Goal: Subscribe to service/newsletter

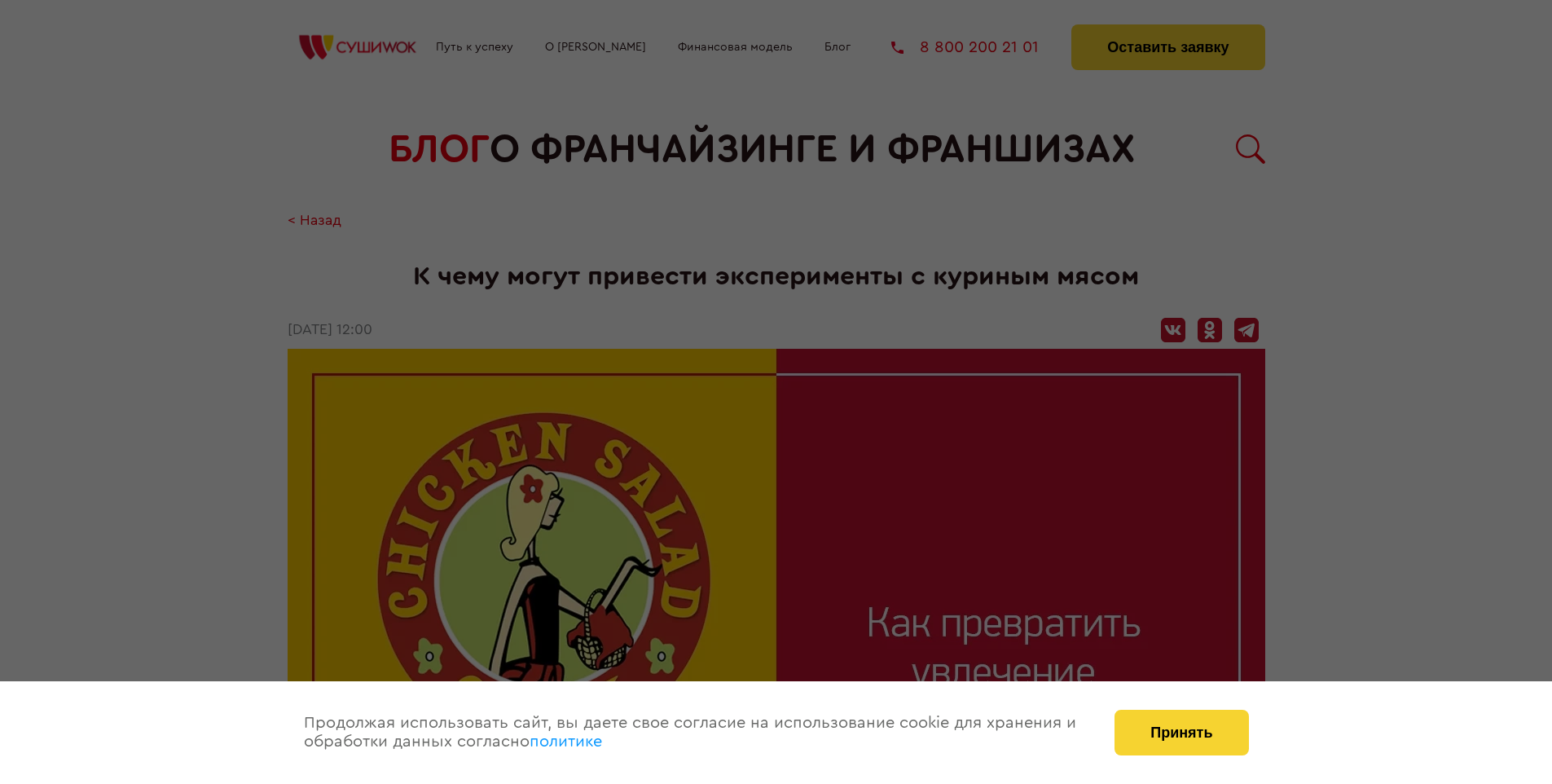
scroll to position [1247, 0]
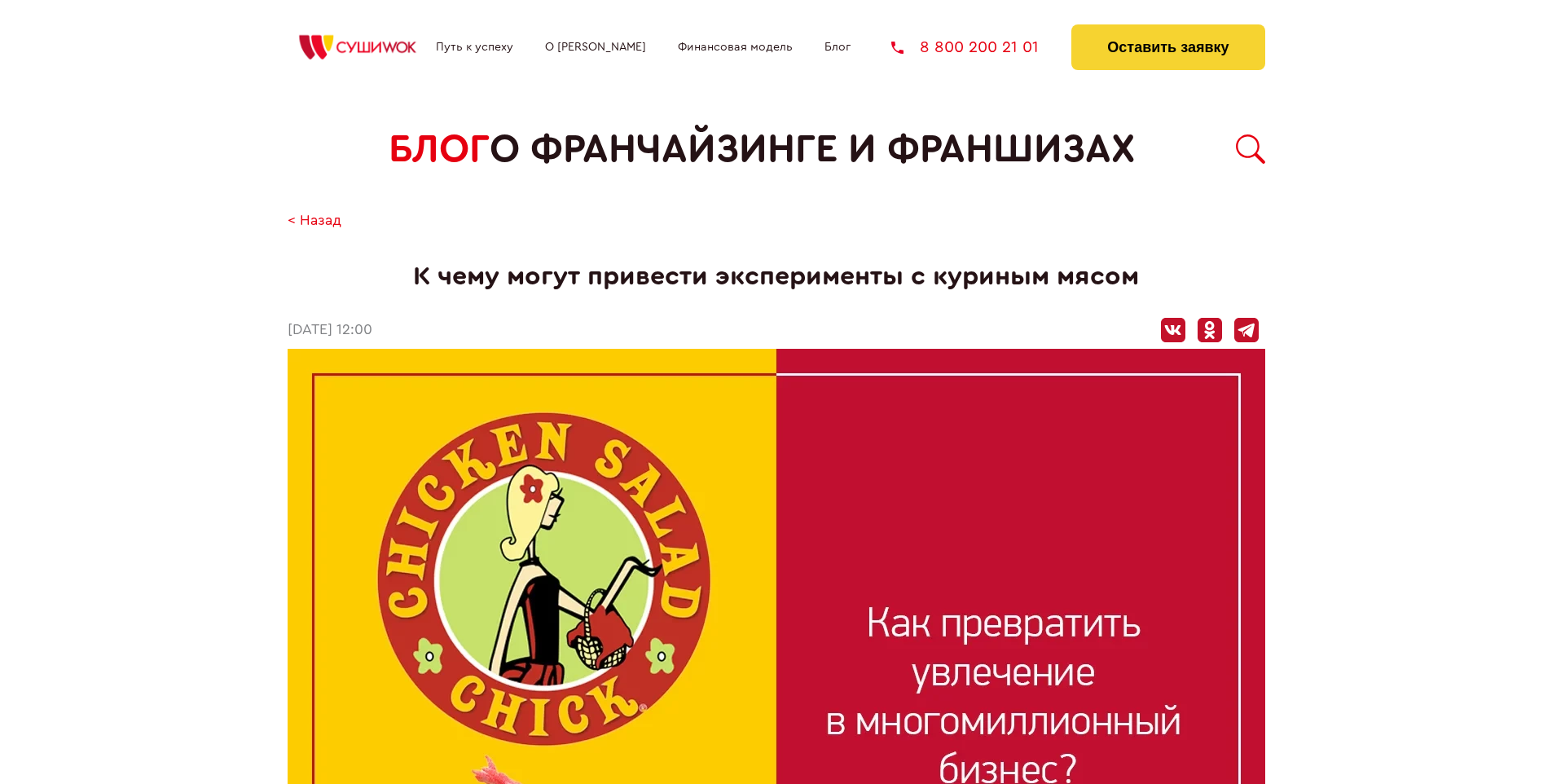
scroll to position [1247, 0]
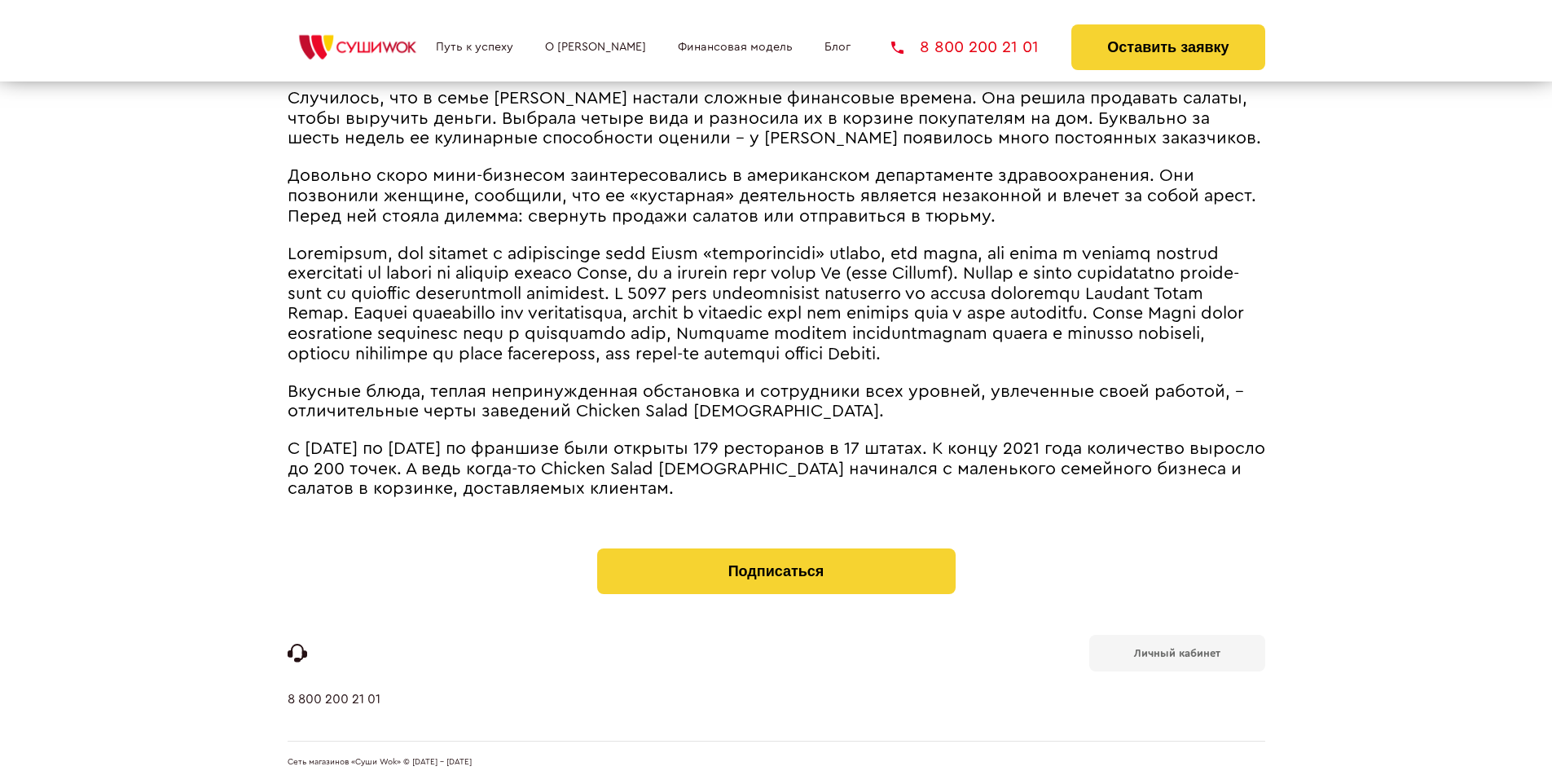
click at [1177, 651] on b "Личный кабинет" at bounding box center [1177, 652] width 87 height 10
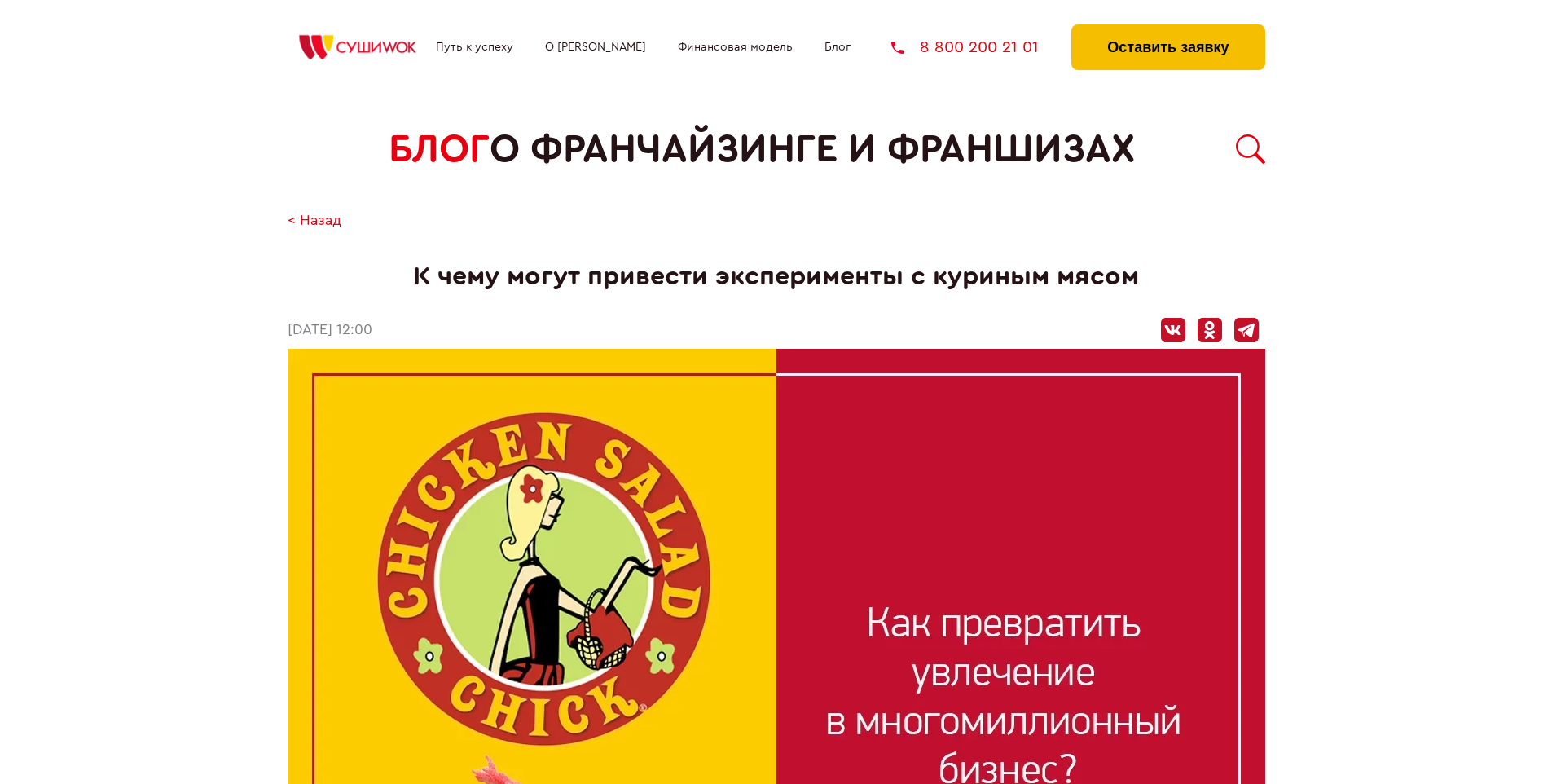
click at [1167, 29] on button "Оставить заявку" at bounding box center [1167, 48] width 193 height 46
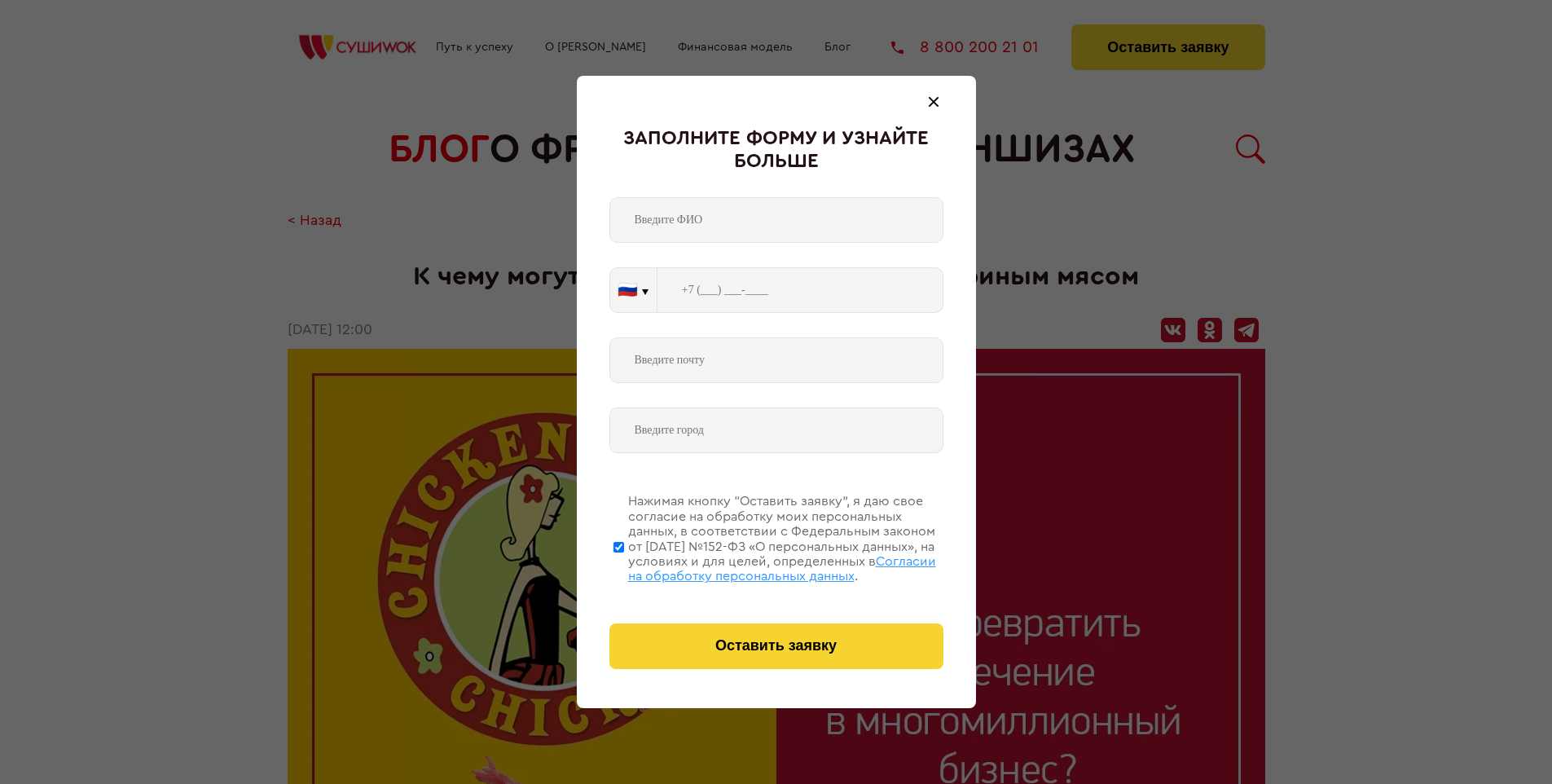
click at [755, 567] on span "Согласии на обработку персональных данных" at bounding box center [782, 568] width 308 height 28
click at [624, 567] on input "Нажимая кнопку “Оставить заявку”, я даю свое согласие на обработку моих персона…" at bounding box center [618, 546] width 10 height 130
checkbox input "false"
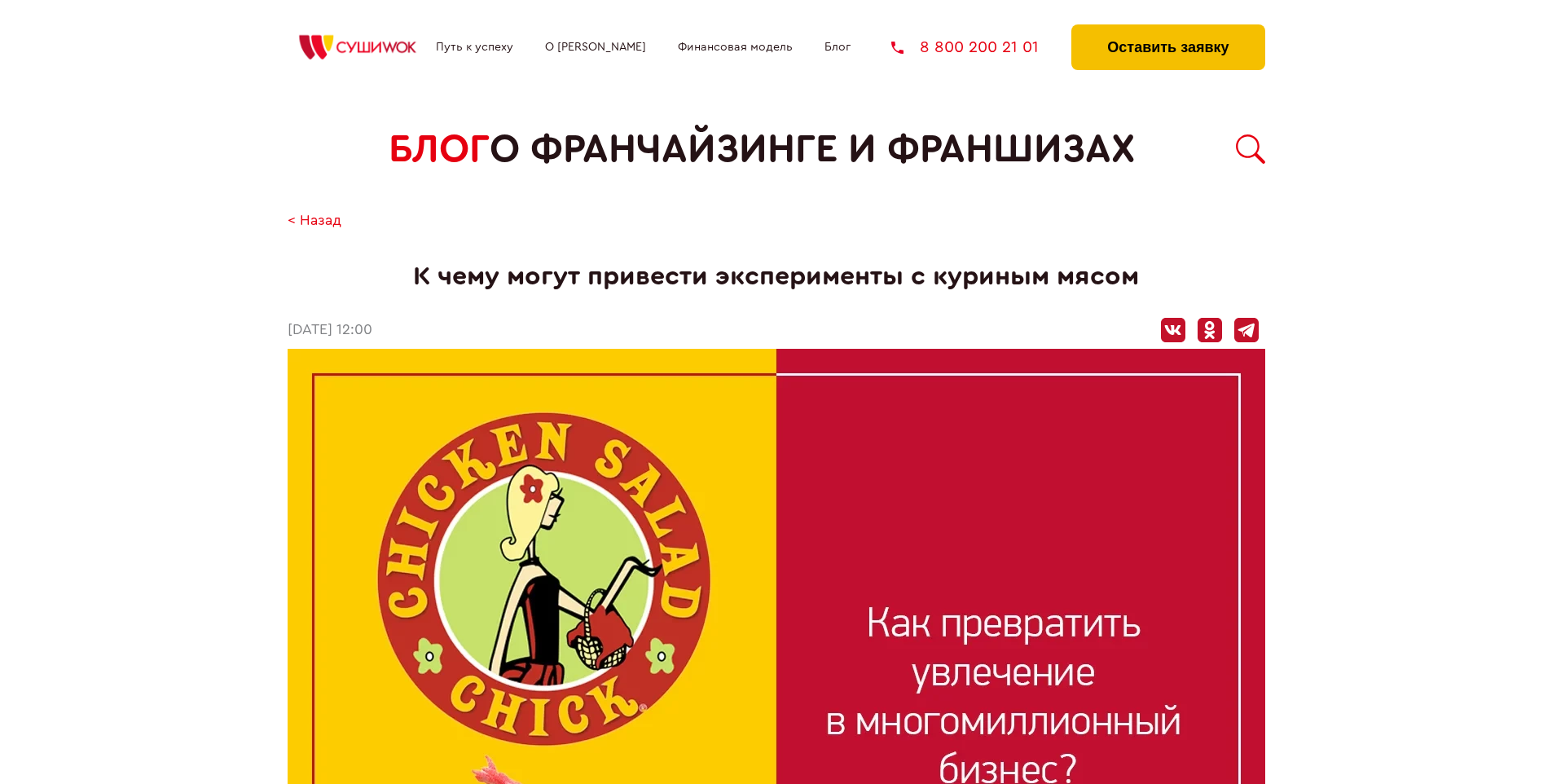
click at [1167, 29] on button "Оставить заявку" at bounding box center [1167, 48] width 193 height 46
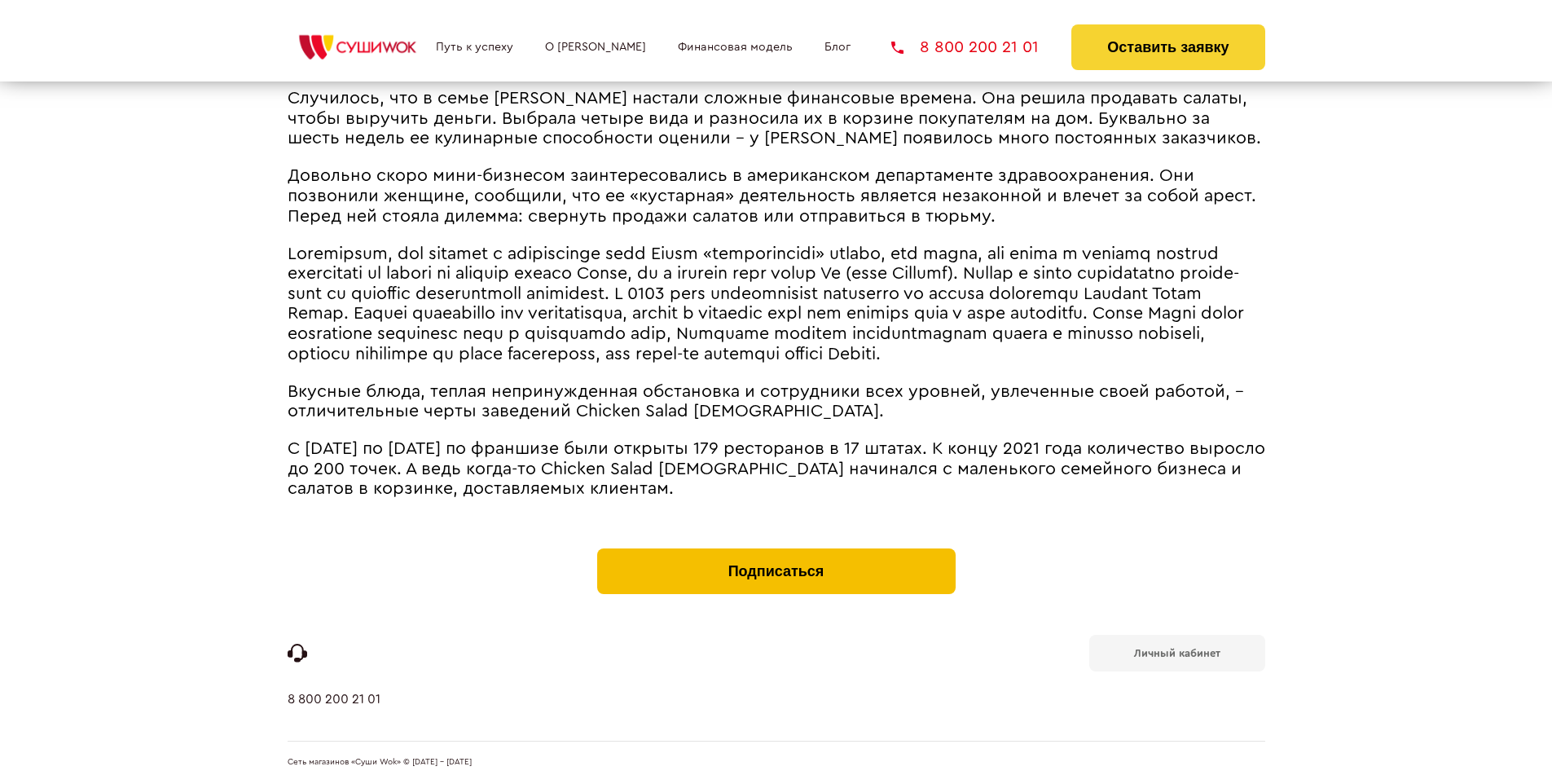
click at [776, 552] on button "Подписаться" at bounding box center [776, 571] width 358 height 46
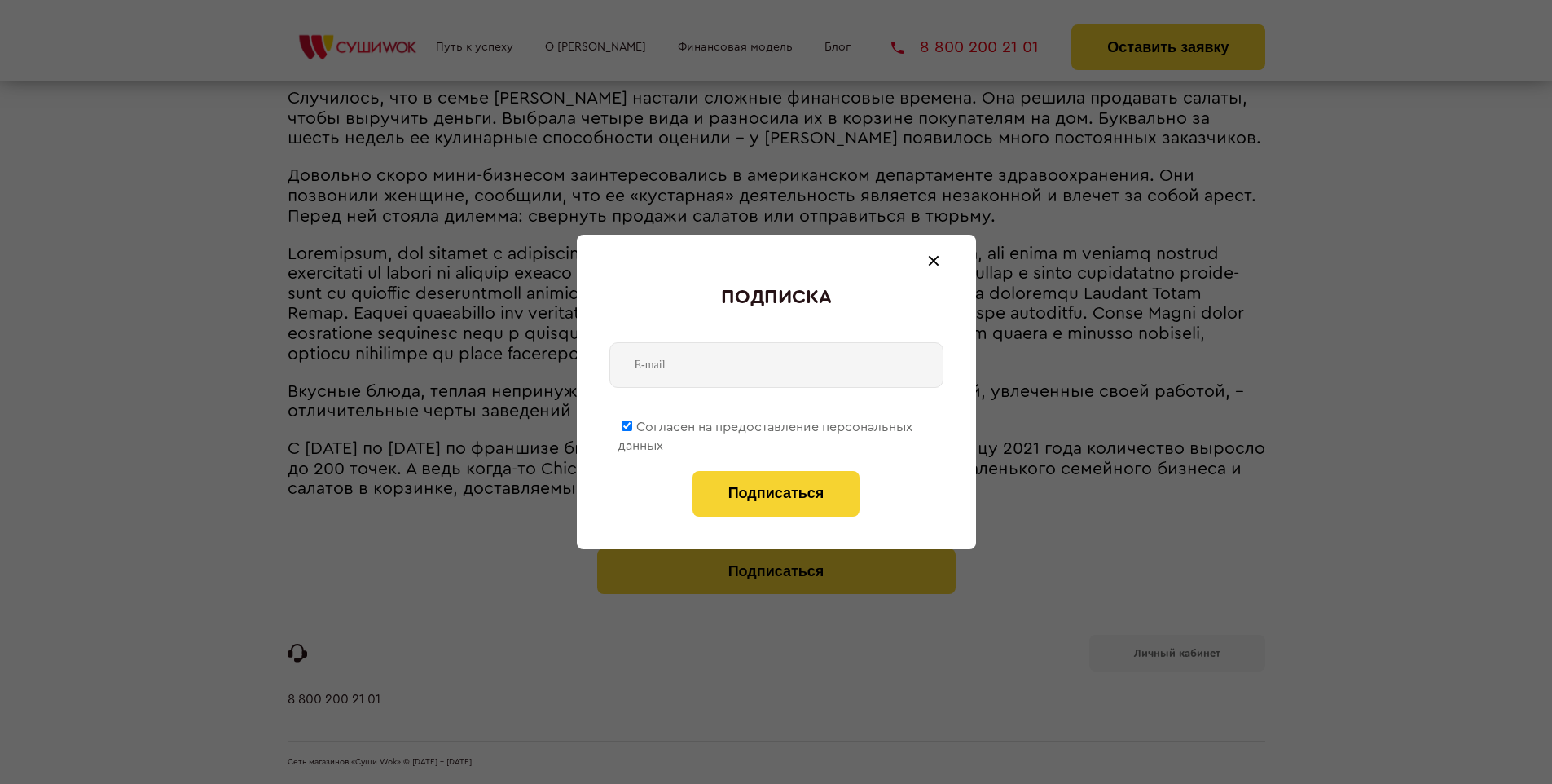
click at [765, 424] on span "Согласен на предоставление персональных данных" at bounding box center [765, 436] width 295 height 31
click at [632, 424] on input "Согласен на предоставление персональных данных" at bounding box center [627, 426] width 10 height 10
checkbox input "false"
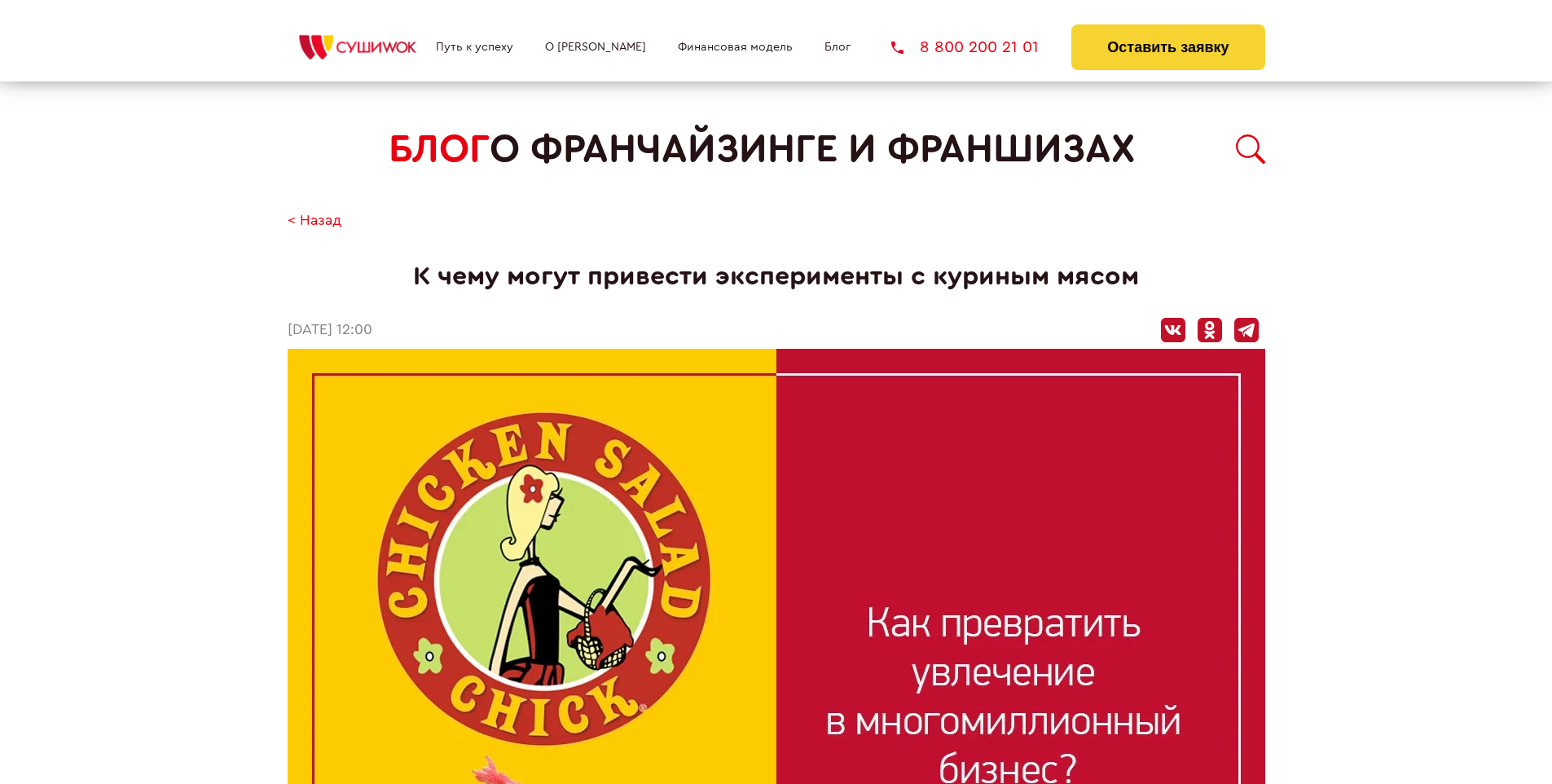
scroll to position [1247, 0]
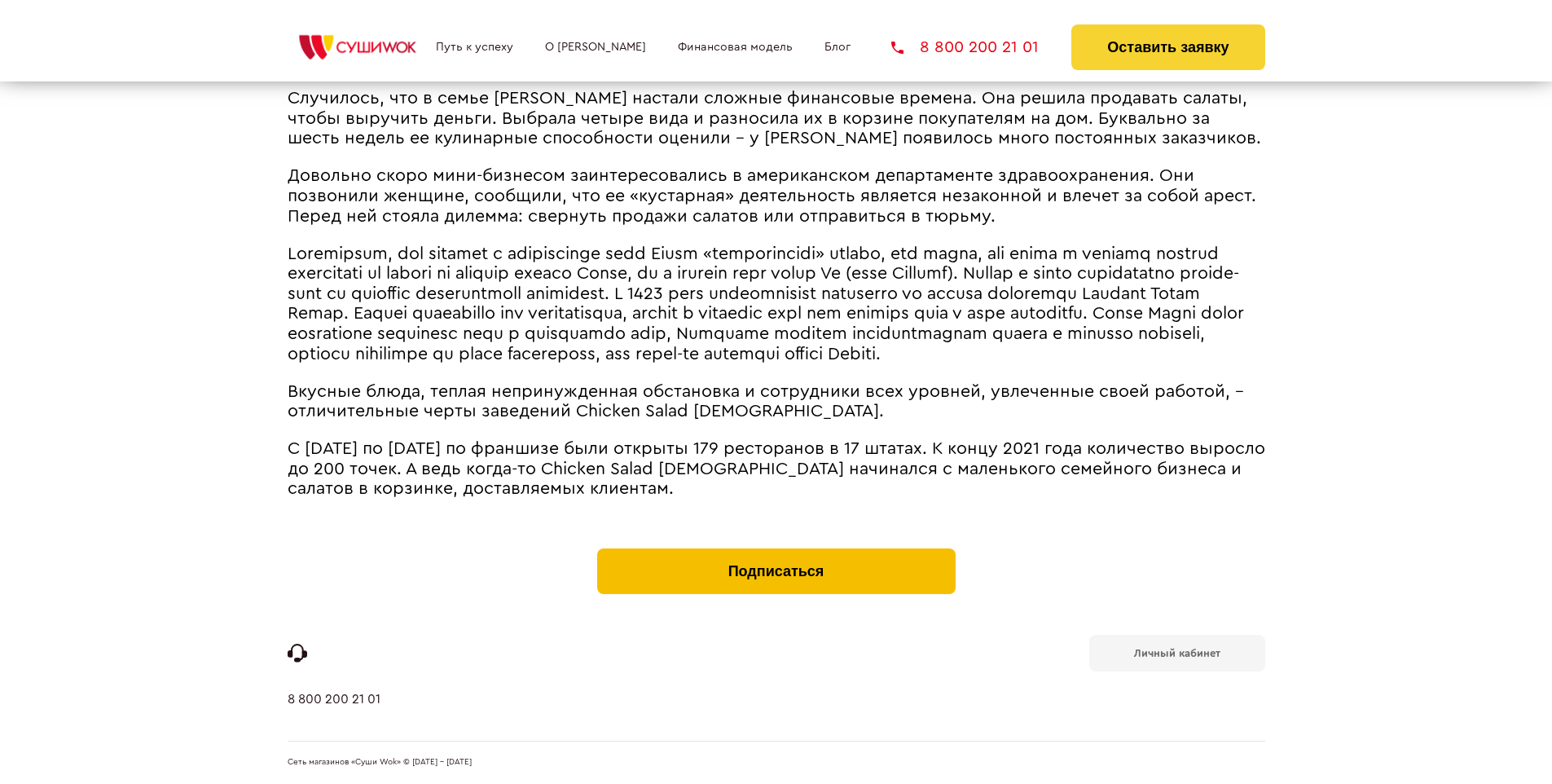
click at [776, 552] on button "Подписаться" at bounding box center [776, 571] width 358 height 46
